Goal: Book appointment/travel/reservation

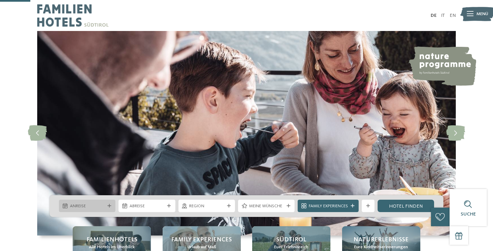
click at [113, 200] on div "Anreise" at bounding box center [87, 206] width 57 height 12
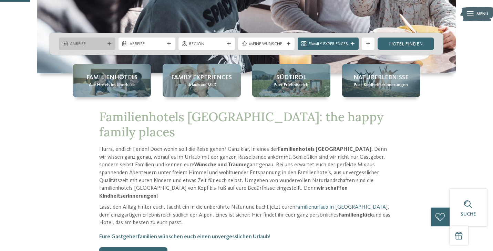
click at [109, 44] on icon at bounding box center [110, 44] width 4 height 4
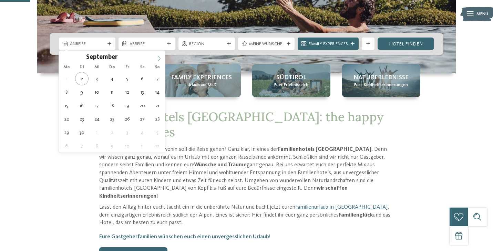
click at [158, 58] on icon at bounding box center [159, 58] width 5 height 5
type div "[DATE]"
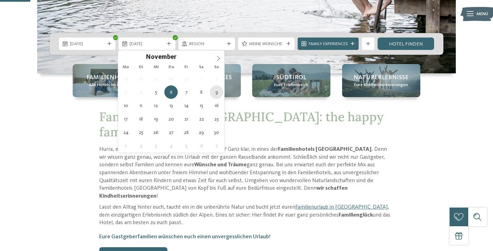
type div "[DATE]"
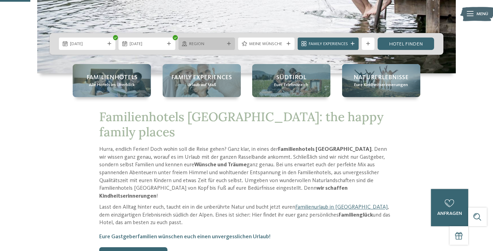
click at [226, 43] on div at bounding box center [229, 44] width 6 height 4
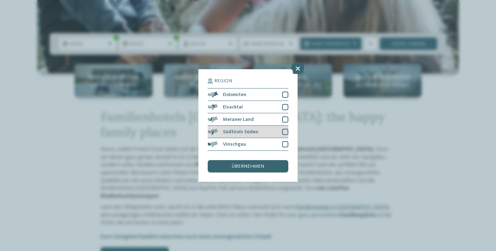
click at [285, 129] on div at bounding box center [285, 132] width 6 height 6
click at [285, 117] on div at bounding box center [285, 120] width 6 height 6
click at [251, 164] on span "übernehmen" at bounding box center [248, 166] width 32 height 5
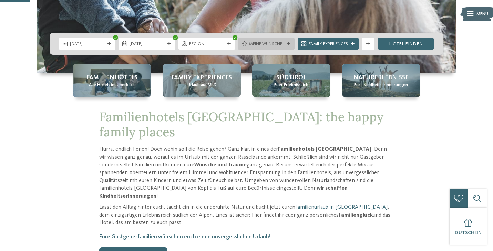
click at [281, 47] on span "Meine Wünsche" at bounding box center [266, 44] width 35 height 6
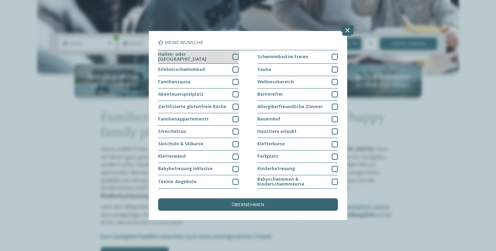
click at [235, 55] on div at bounding box center [236, 57] width 6 height 6
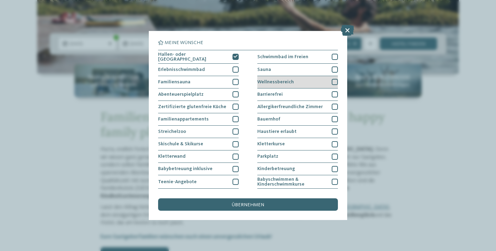
click at [333, 80] on div at bounding box center [335, 82] width 6 height 6
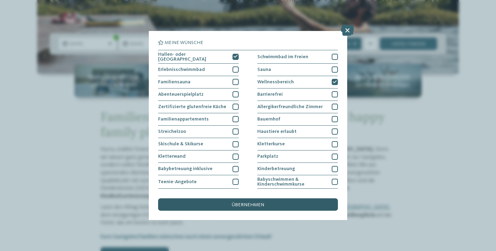
click at [214, 199] on div "übernehmen" at bounding box center [248, 205] width 180 height 12
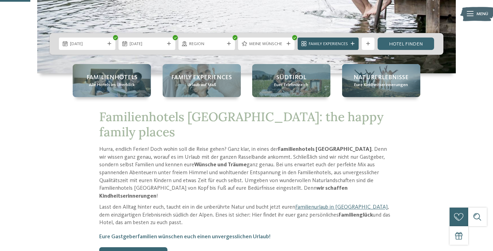
click at [349, 44] on div "Family Experiences" at bounding box center [328, 44] width 42 height 7
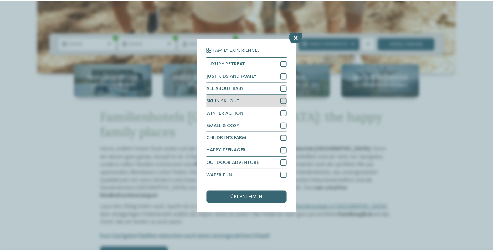
scroll to position [47, 0]
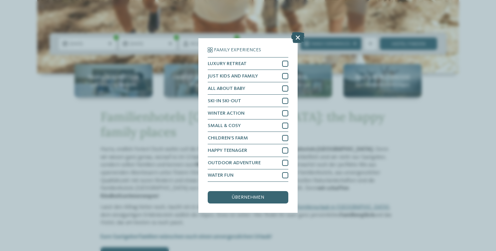
click at [298, 32] on icon at bounding box center [297, 37] width 13 height 11
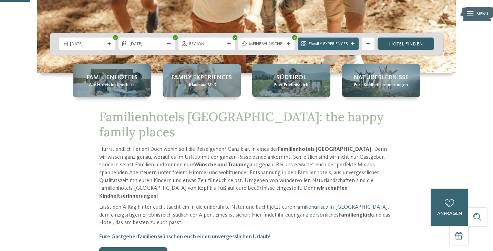
click at [413, 45] on link "Hotel finden" at bounding box center [406, 44] width 57 height 12
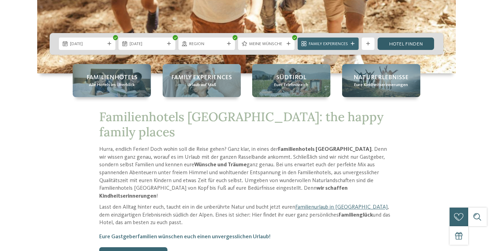
scroll to position [0, 0]
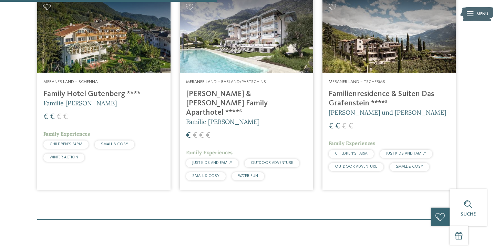
scroll to position [239, 0]
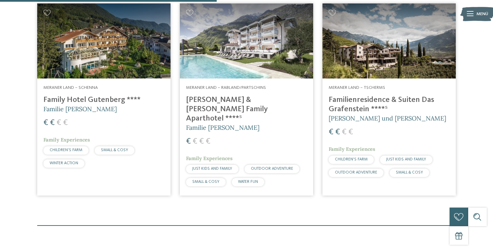
click at [352, 102] on h4 "Familienresidence & Suiten Das Grafenstein ****ˢ" at bounding box center [389, 104] width 121 height 19
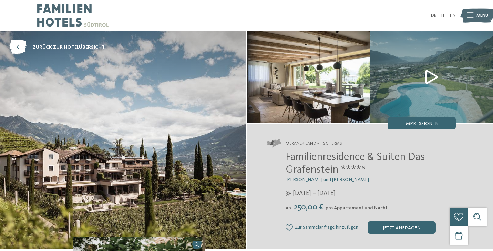
click at [432, 74] on img at bounding box center [432, 77] width 123 height 92
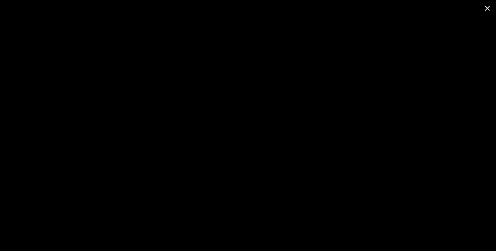
click at [487, 10] on span at bounding box center [487, 8] width 17 height 16
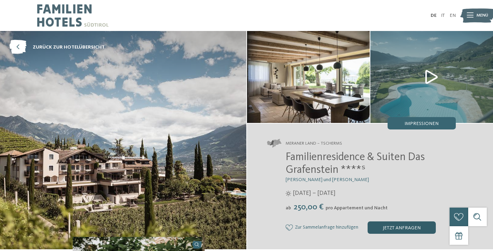
click at [403, 225] on div "jetzt anfragen" at bounding box center [402, 228] width 68 height 12
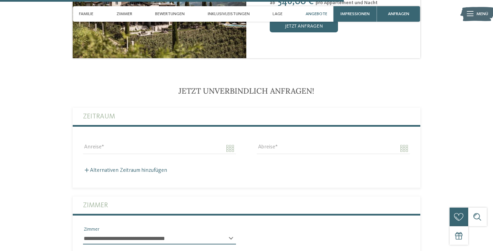
scroll to position [1426, 0]
